Goal: Task Accomplishment & Management: Use online tool/utility

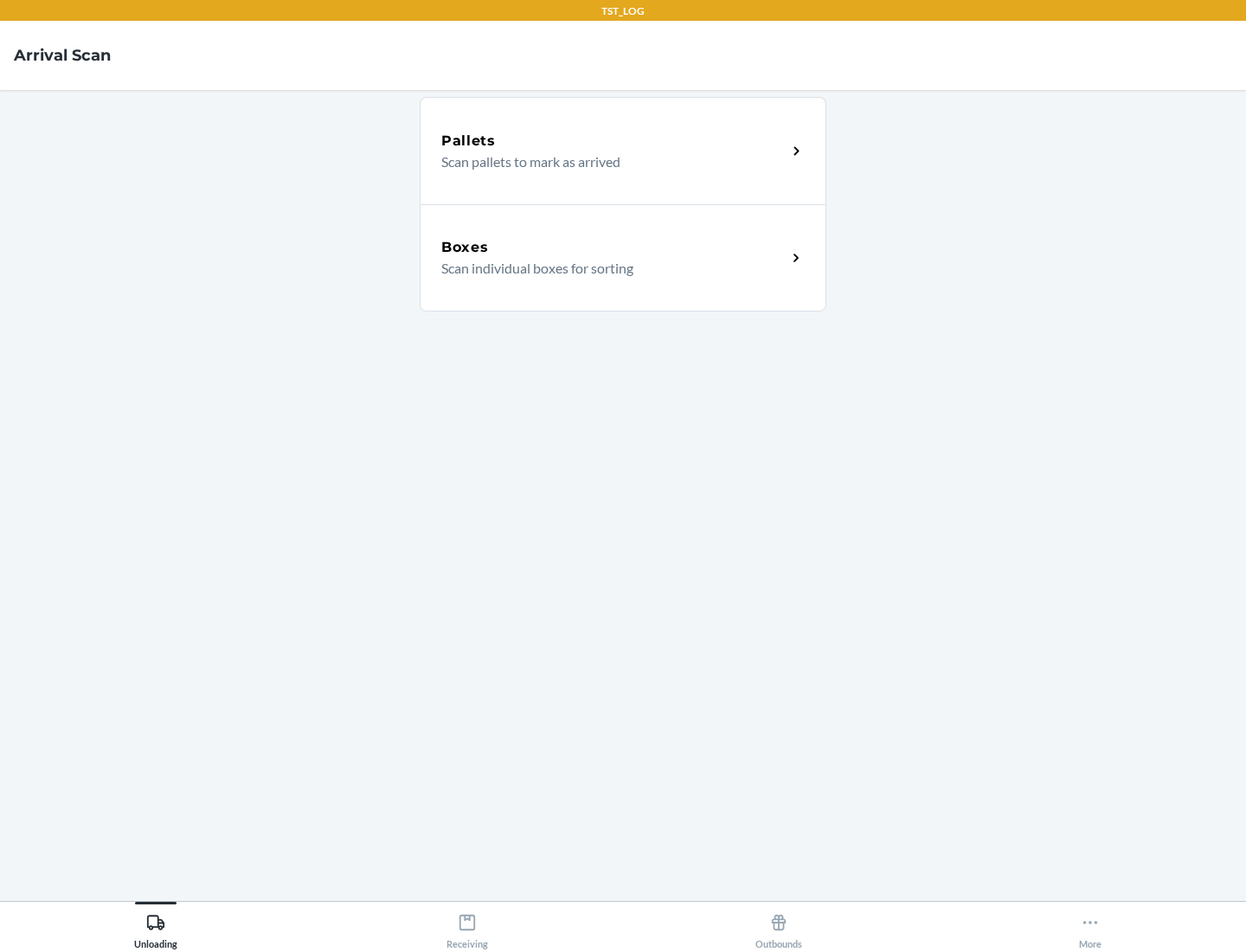
click at [613, 248] on div "Boxes" at bounding box center [613, 248] width 345 height 21
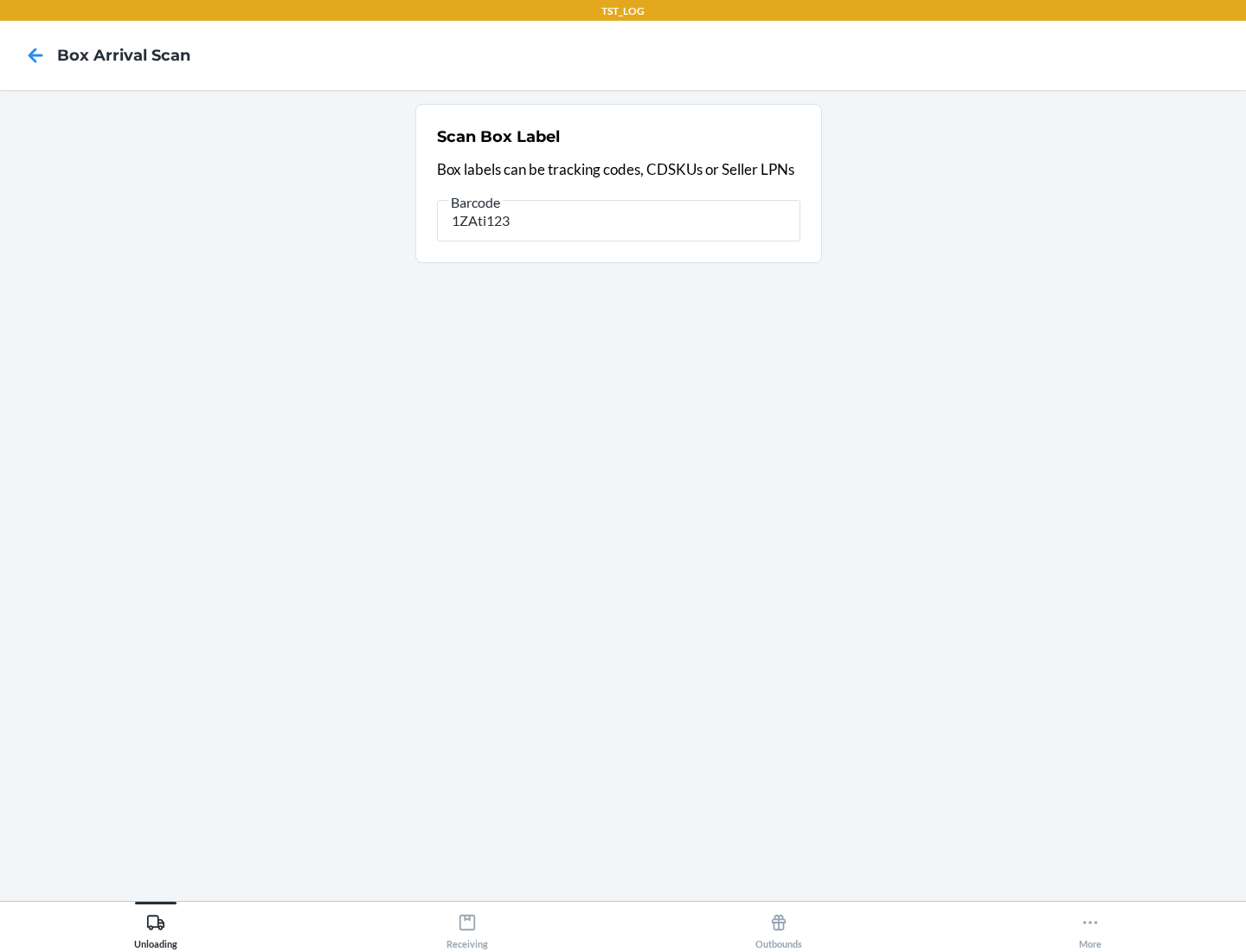
type input "1ZAti123"
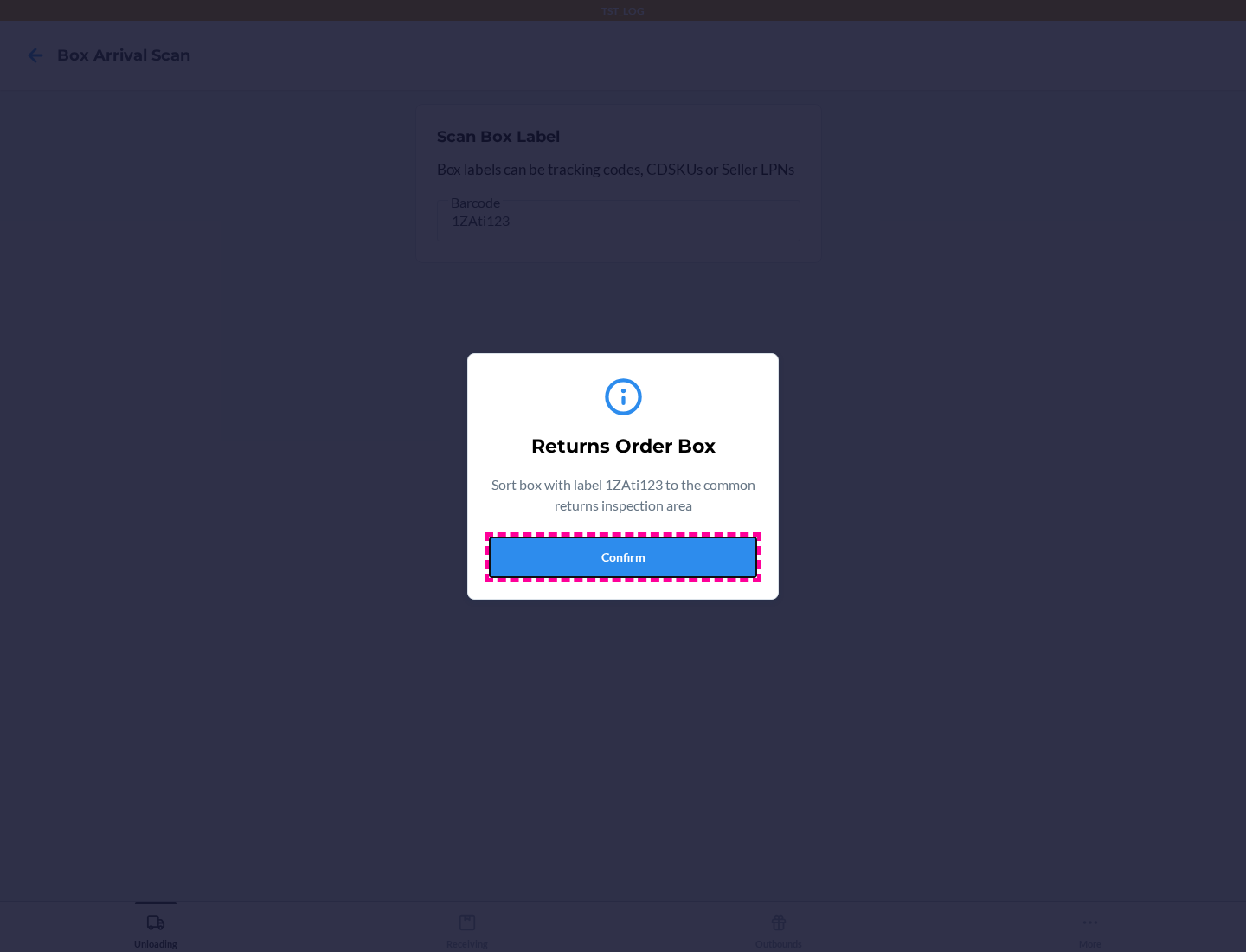
click at [623, 557] on button "Confirm" at bounding box center [623, 558] width 268 height 42
